Goal: Information Seeking & Learning: Learn about a topic

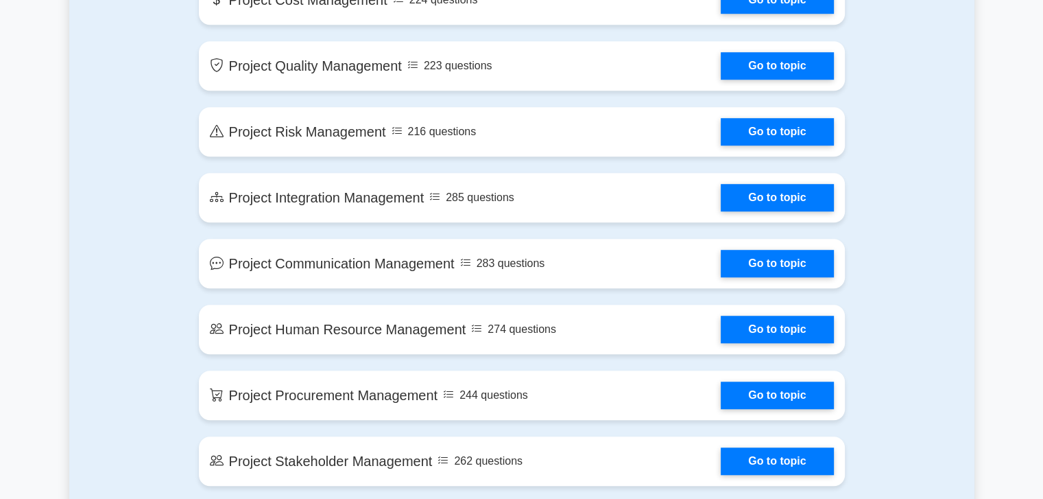
click at [757, 126] on link "Go to topic" at bounding box center [777, 131] width 113 height 27
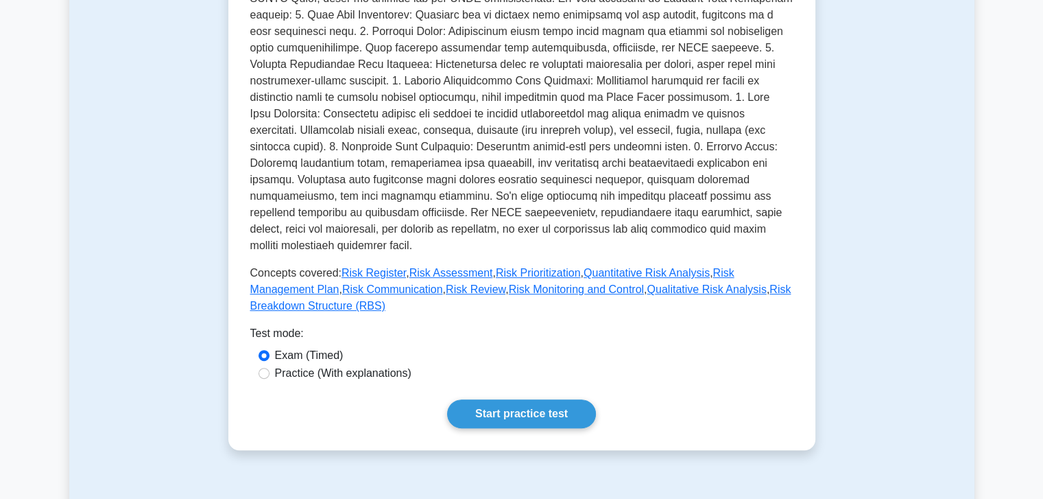
scroll to position [378, 0]
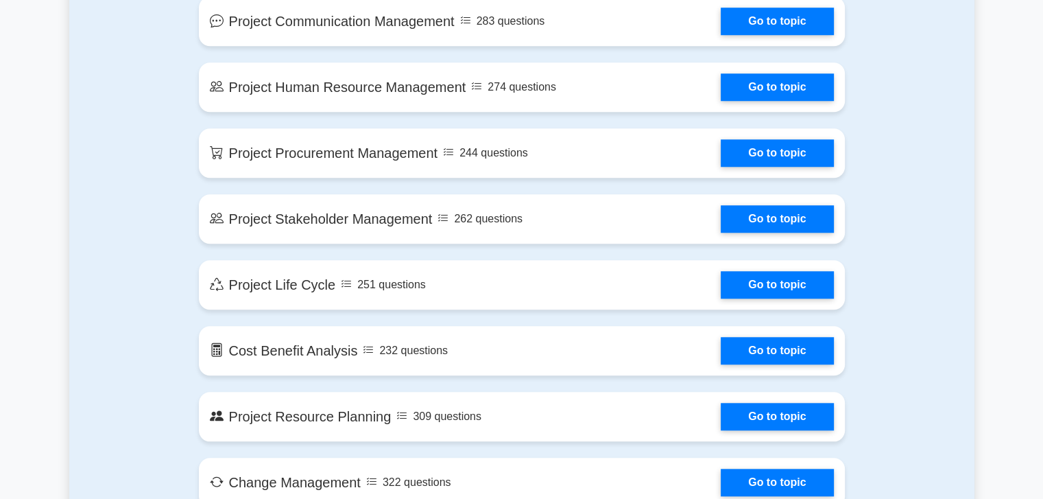
scroll to position [1213, 0]
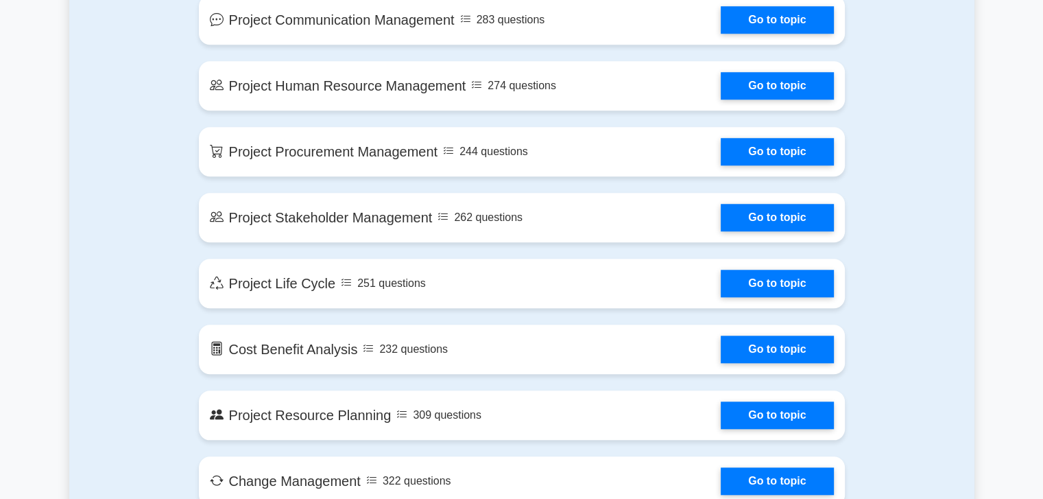
click at [762, 76] on link "Go to topic" at bounding box center [777, 85] width 113 height 27
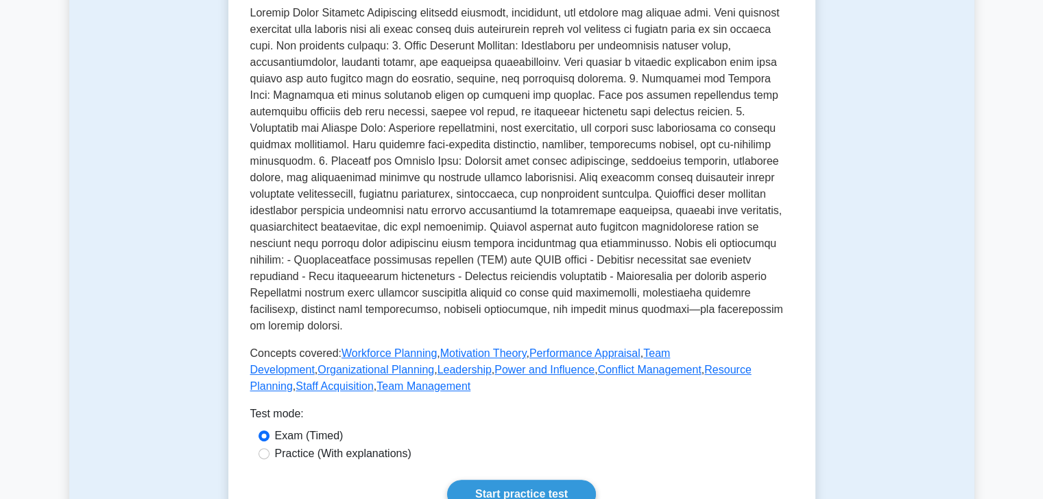
scroll to position [353, 0]
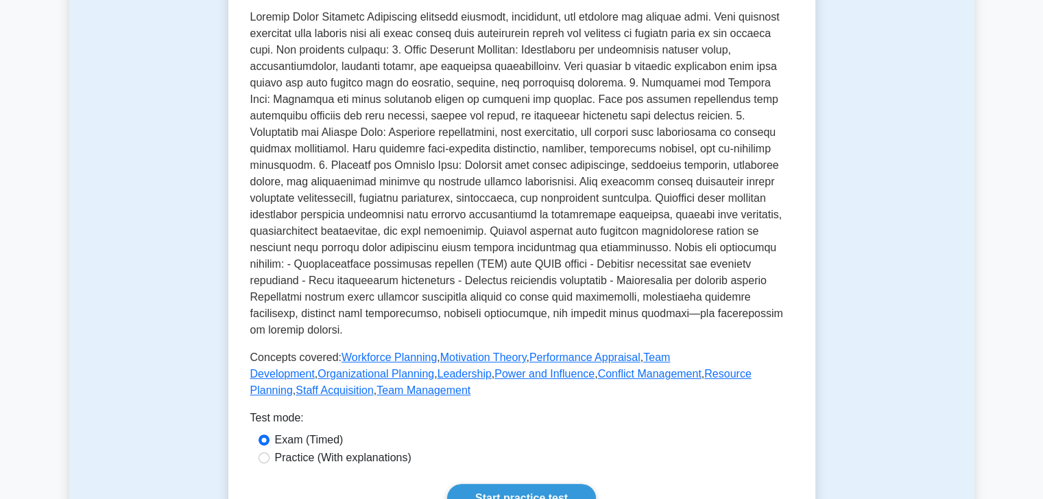
click at [553, 484] on link "Start practice test" at bounding box center [521, 498] width 149 height 29
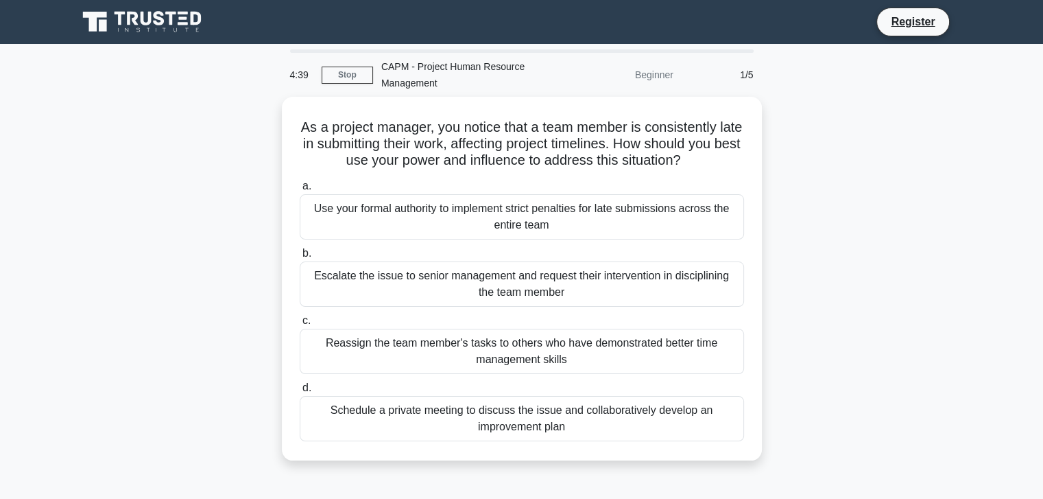
click at [517, 418] on div "Schedule a private meeting to discuss the issue and collaboratively develop an …" at bounding box center [522, 418] width 445 height 45
click at [300, 392] on input "d. Schedule a private meeting to discuss the issue and collaboratively develop …" at bounding box center [300, 388] width 0 height 9
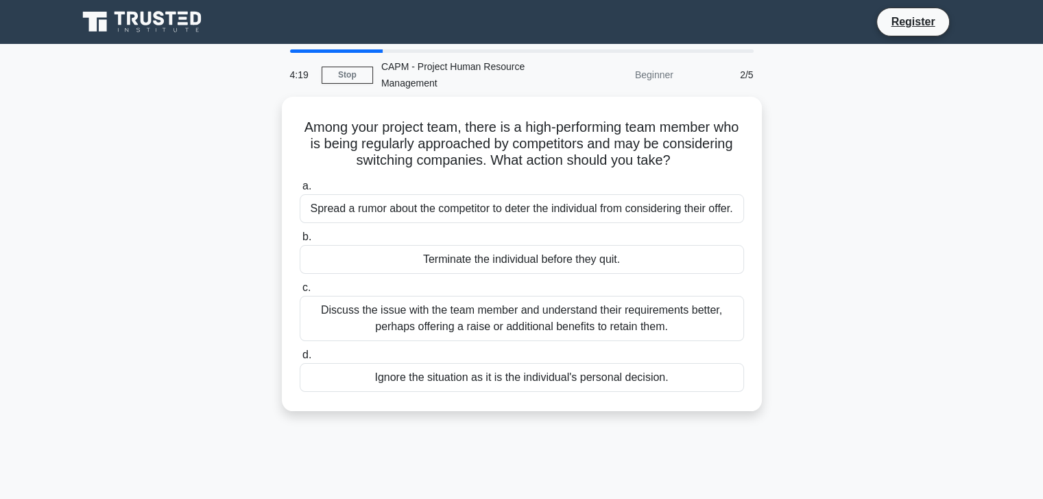
click at [476, 312] on div "Discuss the issue with the team member and understand their requirements better…" at bounding box center [522, 318] width 445 height 45
click at [300, 292] on input "c. Discuss the issue with the team member and understand their requirements bet…" at bounding box center [300, 287] width 0 height 9
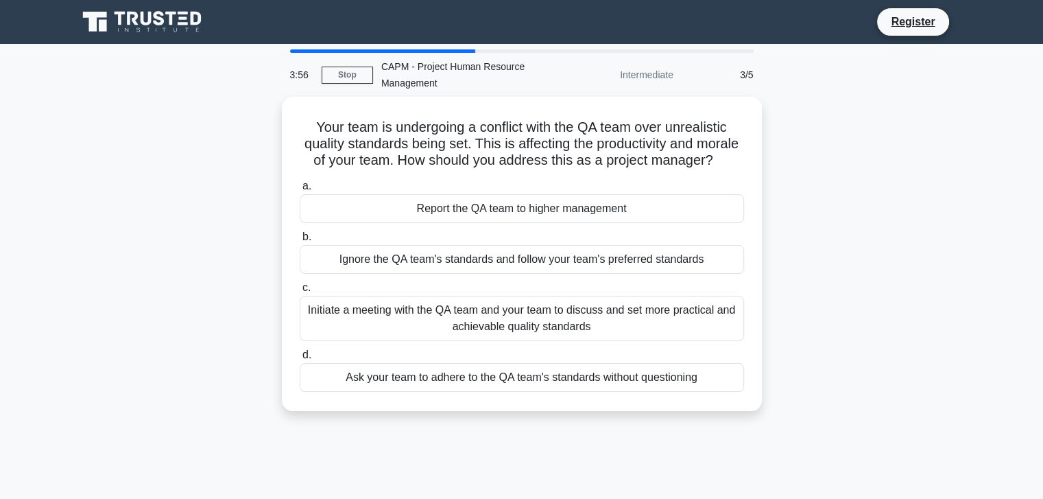
click at [489, 330] on div "Initiate a meeting with the QA team and your team to discuss and set more pract…" at bounding box center [522, 318] width 445 height 45
click at [300, 292] on input "c. Initiate a meeting with the QA team and your team to discuss and set more pr…" at bounding box center [300, 287] width 0 height 9
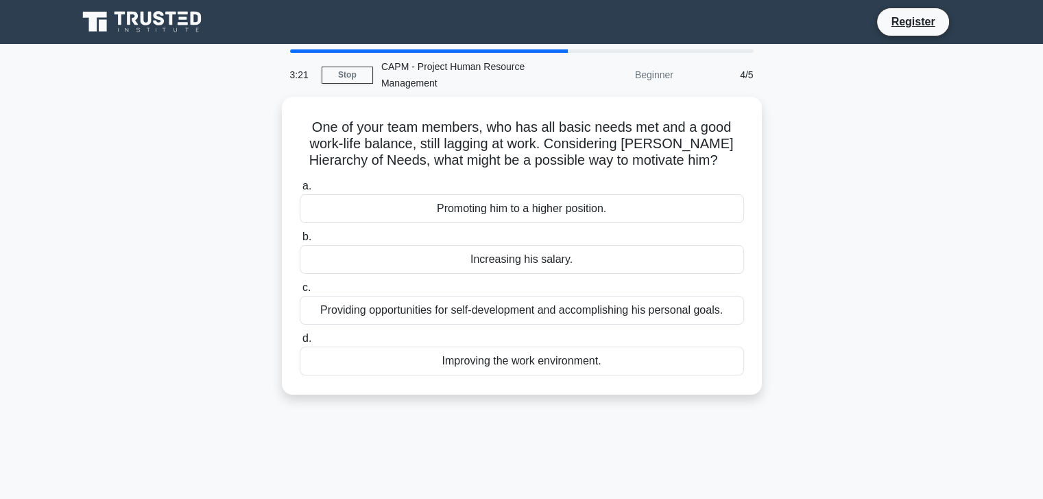
click at [519, 351] on div "Improving the work environment." at bounding box center [522, 360] width 445 height 29
click at [300, 343] on input "d. Improving the work environment." at bounding box center [300, 338] width 0 height 9
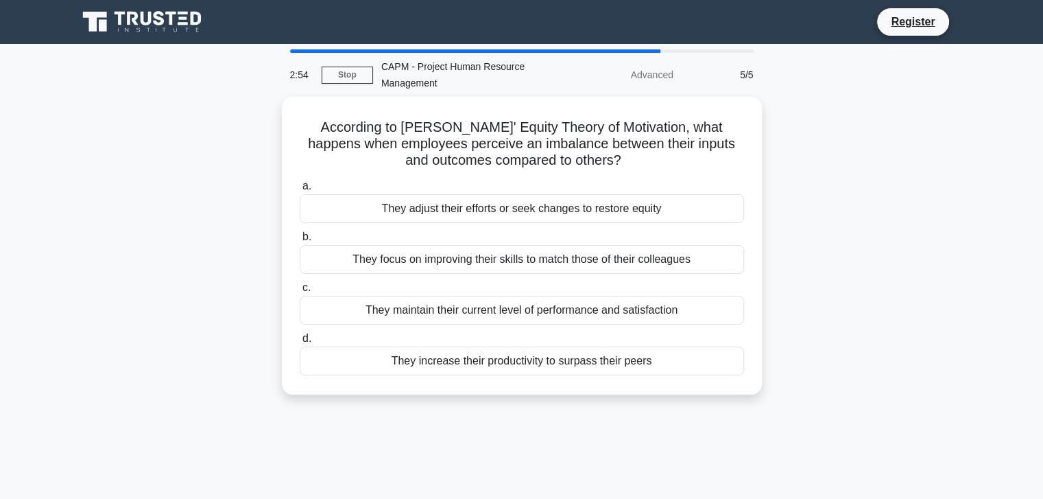
click at [519, 257] on div "They focus on improving their skills to match those of their colleagues" at bounding box center [522, 259] width 445 height 29
click at [300, 241] on input "b. They focus on improving their skills to match those of their colleagues" at bounding box center [300, 237] width 0 height 9
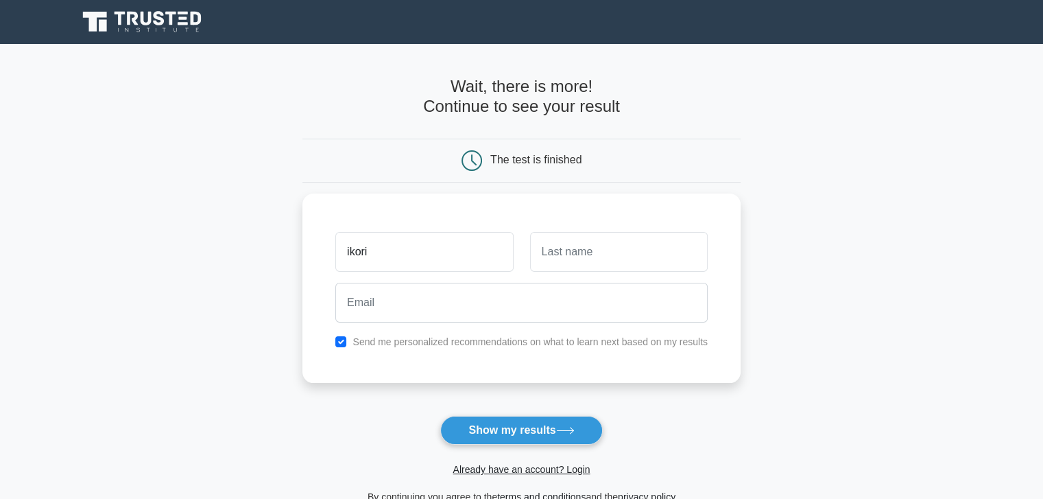
type input "ikori"
click at [569, 245] on input "text" at bounding box center [619, 252] width 178 height 40
type input "[PERSON_NAME]"
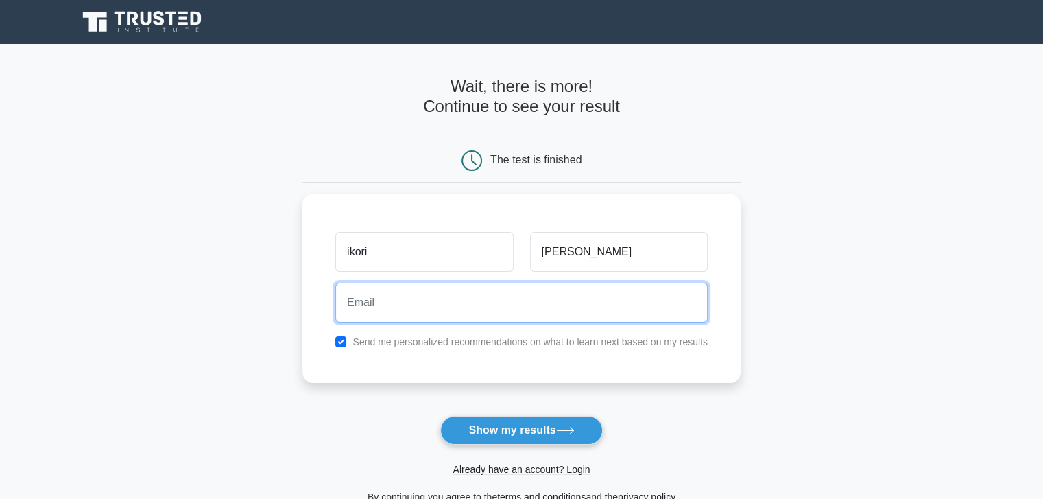
click at [469, 314] on input "email" at bounding box center [521, 303] width 373 height 40
type input "[EMAIL_ADDRESS][DOMAIN_NAME]"
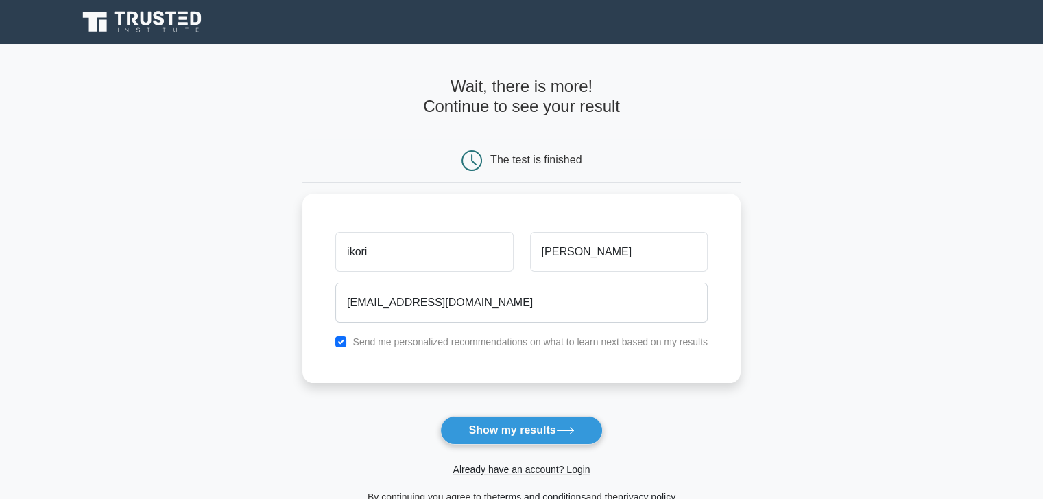
click at [546, 425] on button "Show my results" at bounding box center [521, 430] width 162 height 29
